Goal: Task Accomplishment & Management: Manage account settings

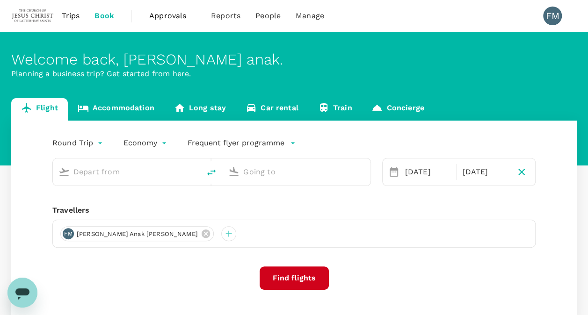
click at [78, 16] on span "Trips" at bounding box center [71, 15] width 18 height 11
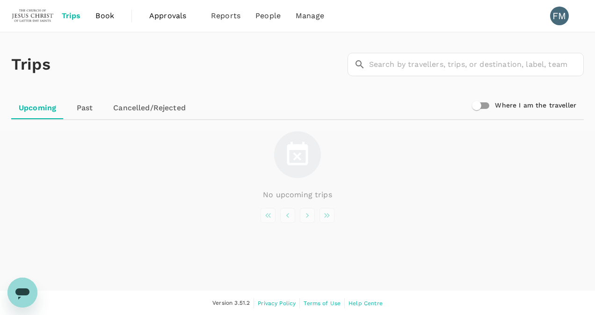
click at [93, 114] on link "Past" at bounding box center [85, 108] width 42 height 22
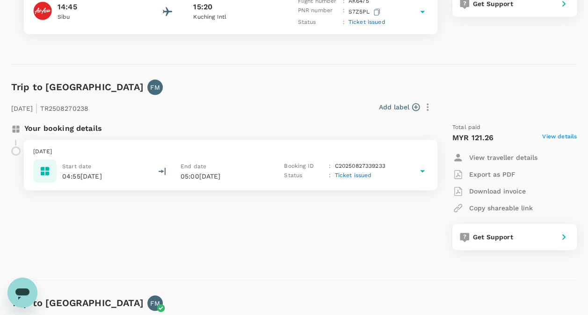
scroll to position [298, 0]
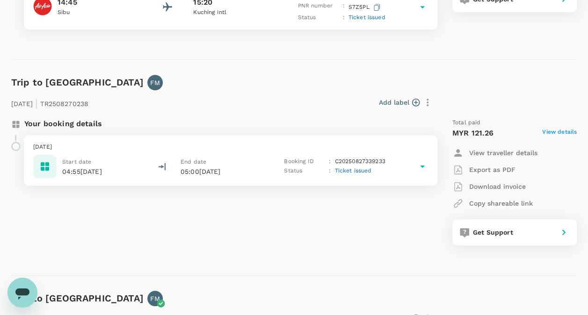
click at [501, 184] on p "Download invoice" at bounding box center [497, 186] width 57 height 9
